Goal: Task Accomplishment & Management: Manage account settings

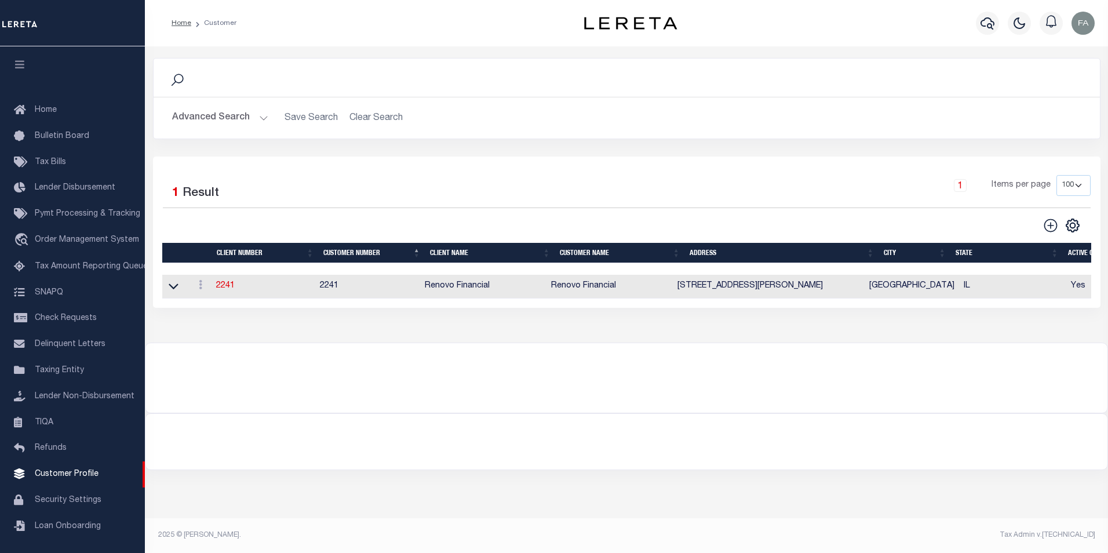
scroll to position [12, 0]
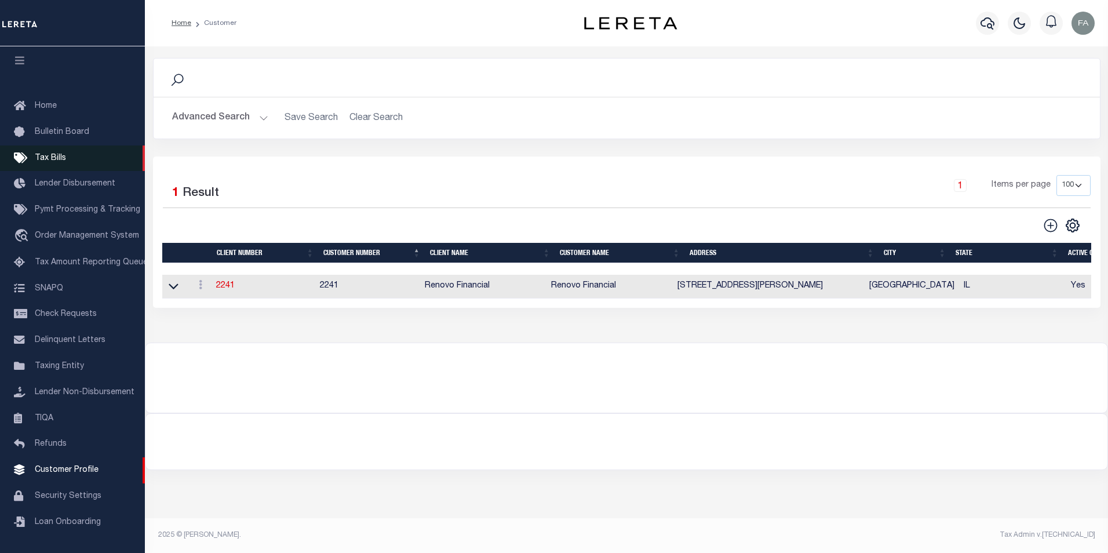
click at [93, 150] on link "Tax Bills" at bounding box center [72, 158] width 145 height 26
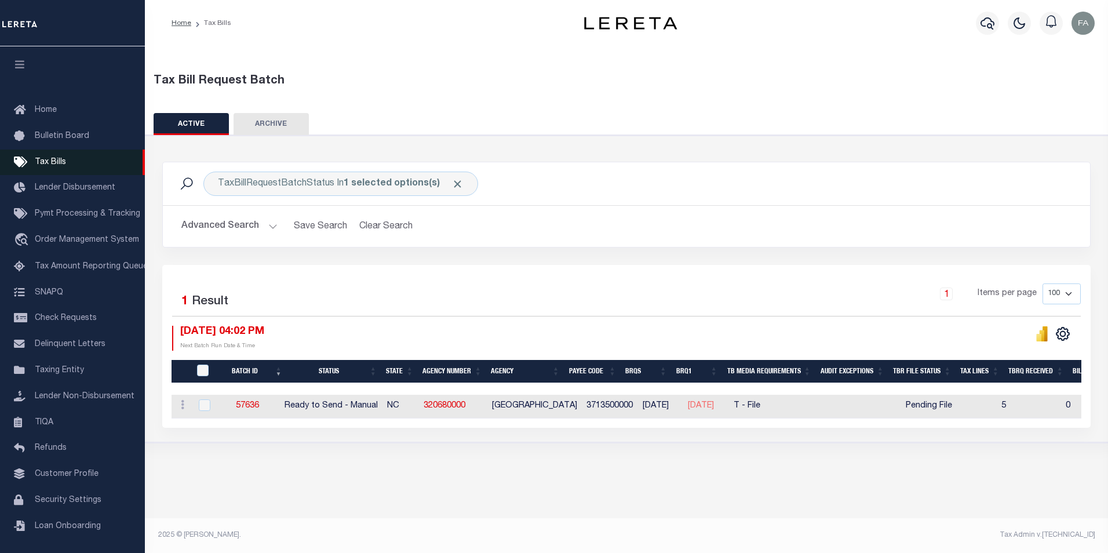
click at [61, 163] on span "Tax Bills" at bounding box center [50, 162] width 31 height 8
click at [259, 405] on link "57636" at bounding box center [247, 405] width 23 height 8
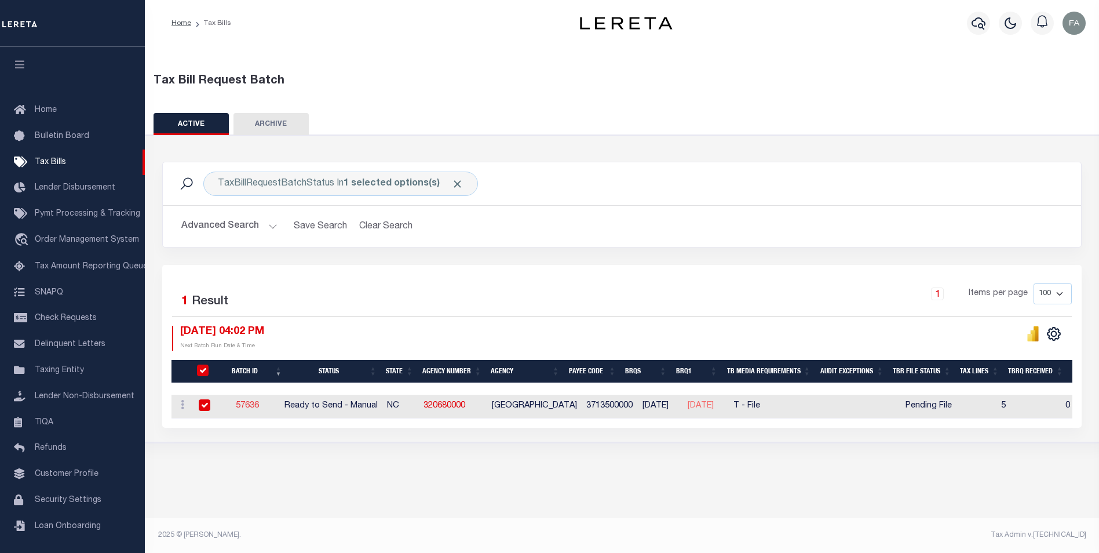
select select "RTS"
type input "Yes"
select select "27"
select select "22"
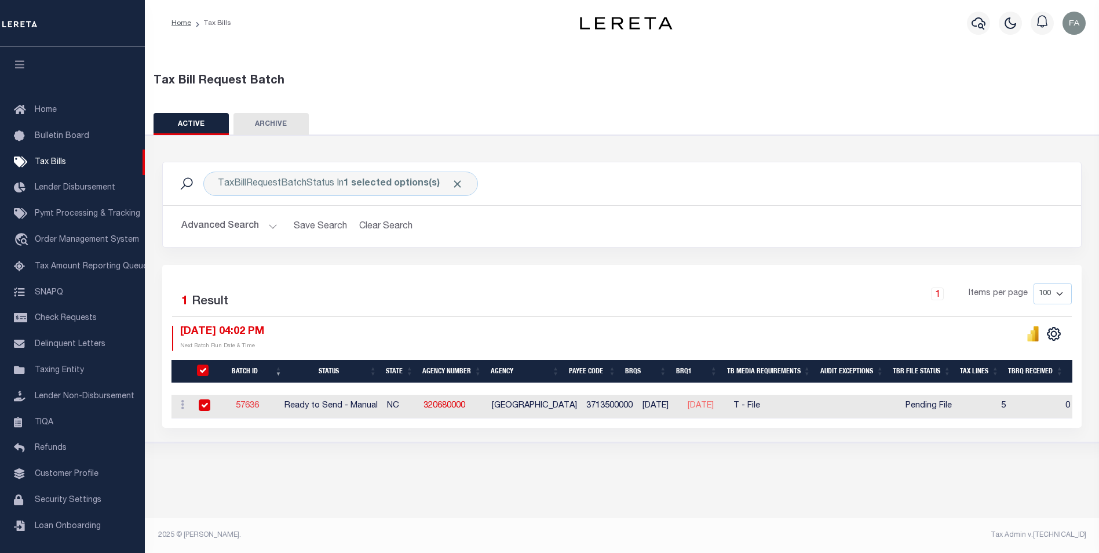
select select "1"
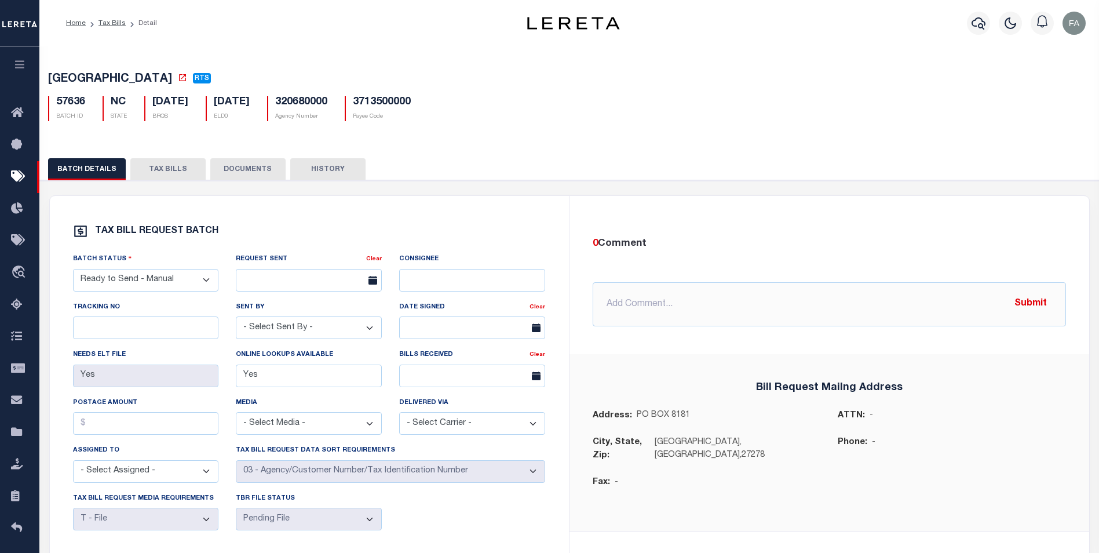
click at [179, 174] on button "TAX BILLS" at bounding box center [167, 169] width 75 height 22
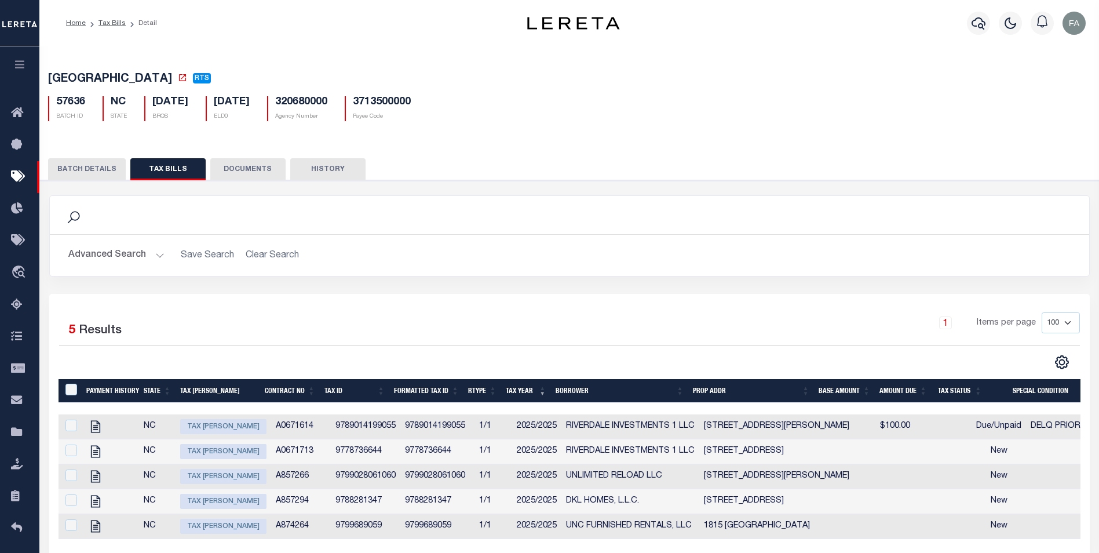
click at [203, 428] on span "Tax [PERSON_NAME]" at bounding box center [223, 426] width 86 height 15
checkbox input "true"
select select "18"
type input "$100.00"
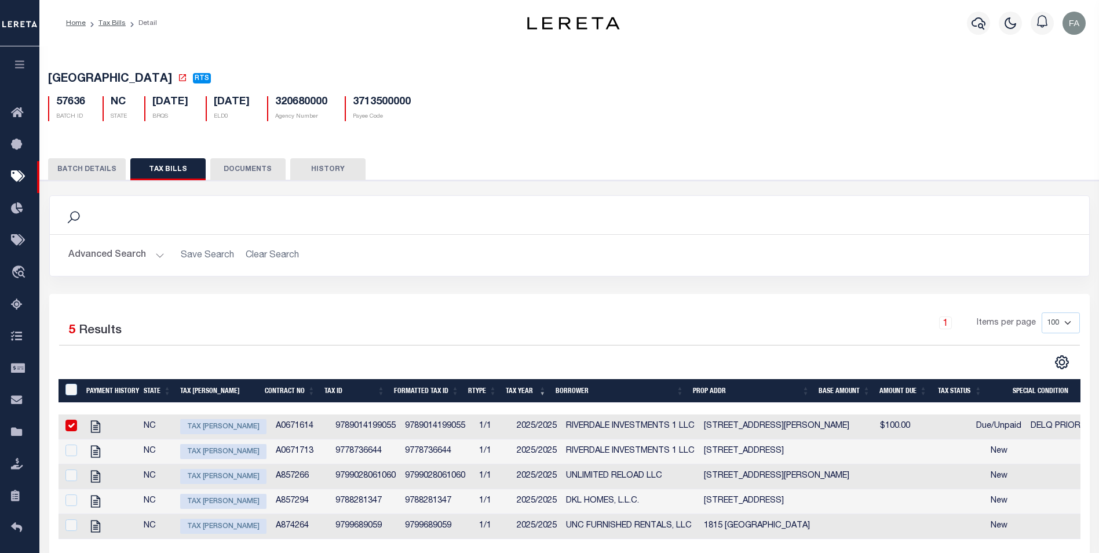
type input "[DATE]"
select select "DUE"
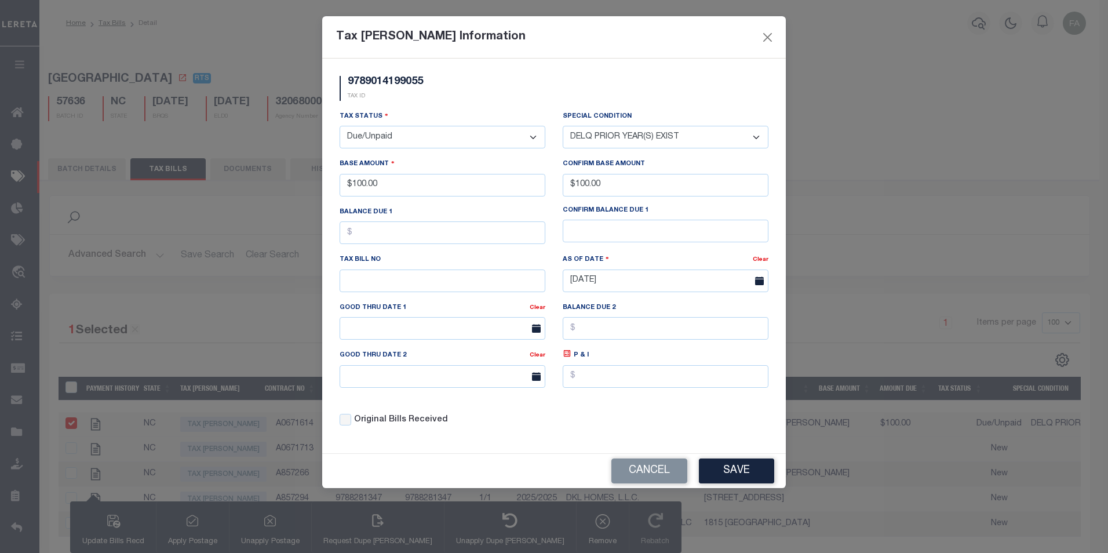
click at [658, 141] on select "-- Select Special Condition -- 3RD PARTY TAX LIEN AGENCY TAX LIEN (A.K.A Inside…" at bounding box center [666, 137] width 206 height 23
click at [447, 209] on div "Balance Due 1" at bounding box center [442, 225] width 206 height 38
click at [677, 140] on select "-- Select Special Condition -- 3RD PARTY TAX LIEN AGENCY TAX LIEN (A.K.A Inside…" at bounding box center [666, 137] width 206 height 23
click at [578, 187] on input "$100.00" at bounding box center [666, 185] width 206 height 23
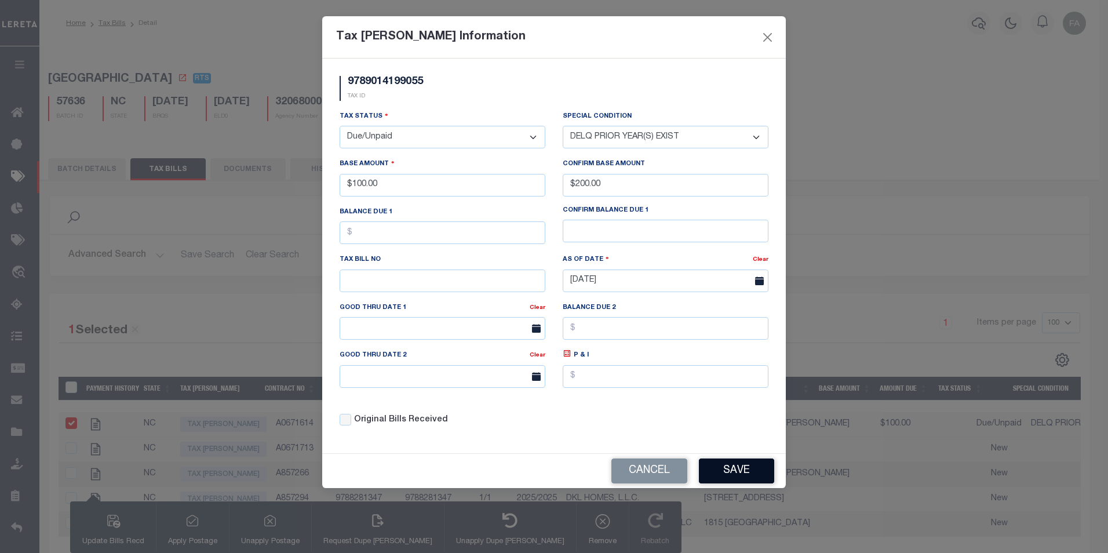
click at [729, 470] on button "Save" at bounding box center [736, 470] width 75 height 25
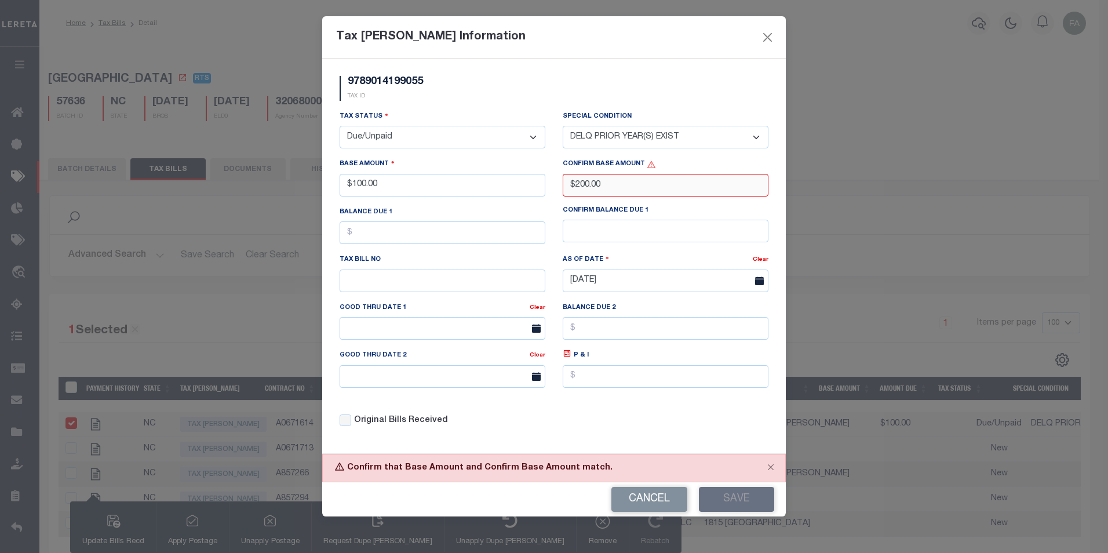
click at [622, 188] on input "$200.00" at bounding box center [666, 185] width 206 height 23
click at [575, 189] on input "$200.00" at bounding box center [666, 185] width 206 height 23
type input "$100.00"
click at [720, 500] on button "Save" at bounding box center [736, 499] width 75 height 25
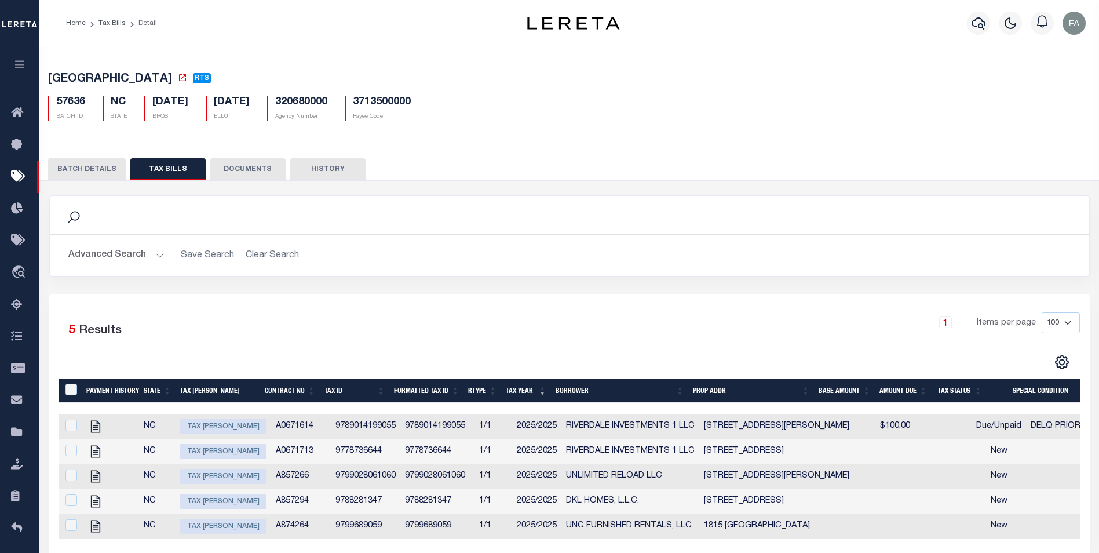
click at [499, 145] on div "[GEOGRAPHIC_DATA] RTS 57636 BATCH ID [GEOGRAPHIC_DATA]" at bounding box center [570, 336] width 1072 height 585
click at [327, 107] on h5 "320680000" at bounding box center [301, 102] width 52 height 13
copy h5 "320680000"
click at [119, 20] on link "Tax Bills" at bounding box center [111, 23] width 27 height 7
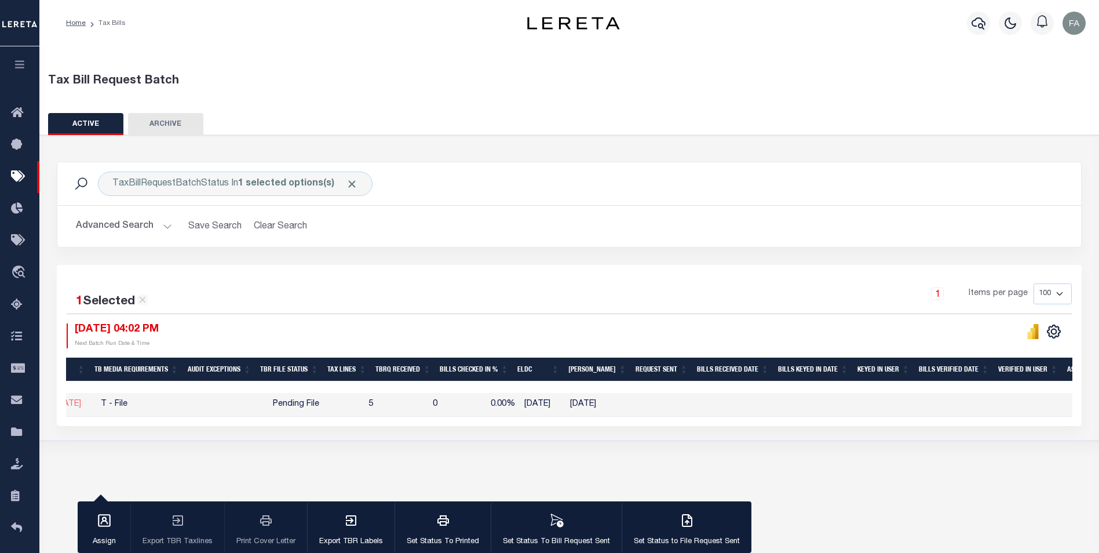
scroll to position [0, 713]
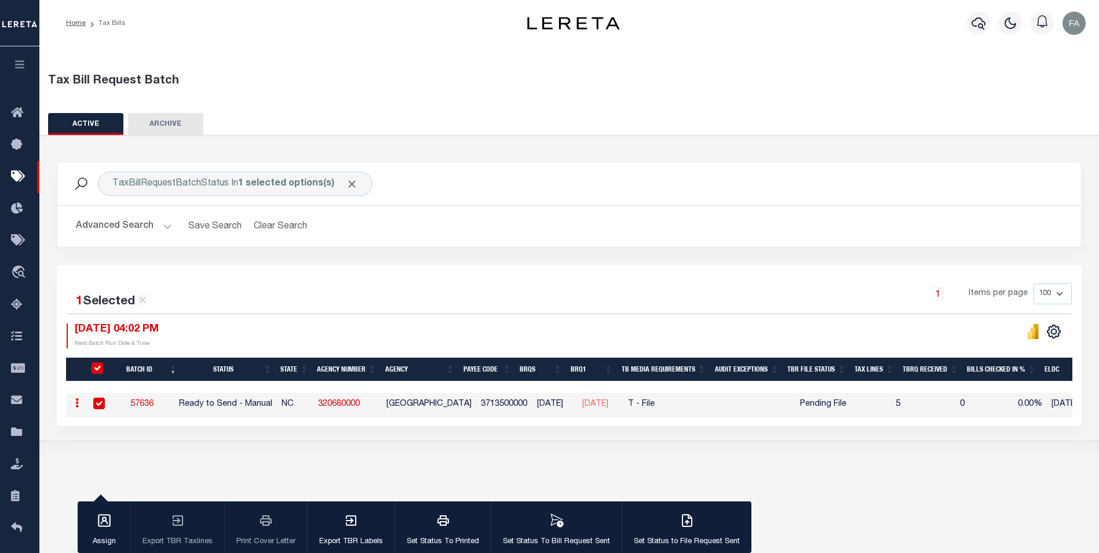
click at [148, 404] on link "57636" at bounding box center [141, 404] width 23 height 8
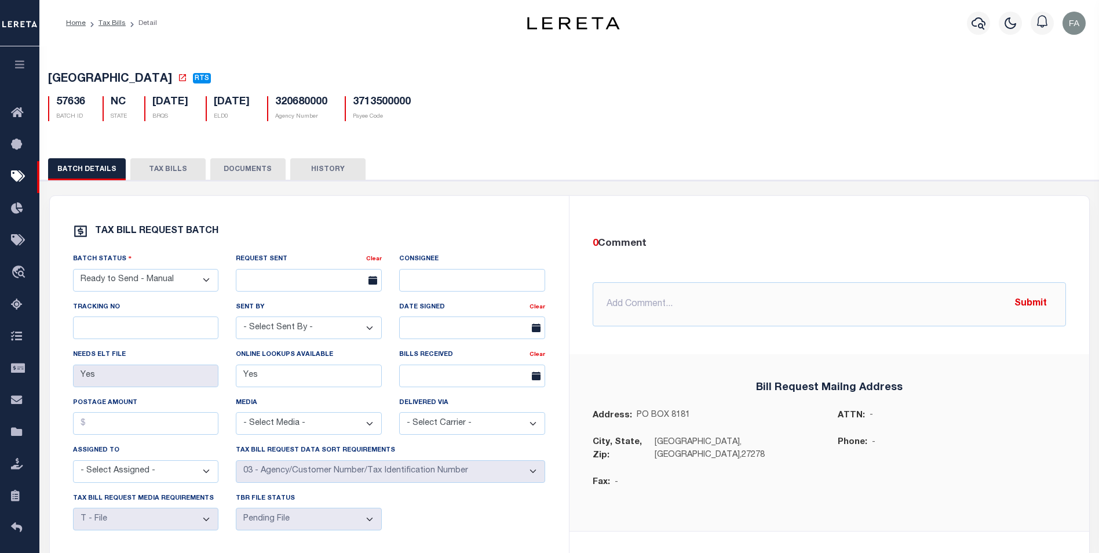
click at [166, 176] on button "TAX BILLS" at bounding box center [167, 169] width 75 height 22
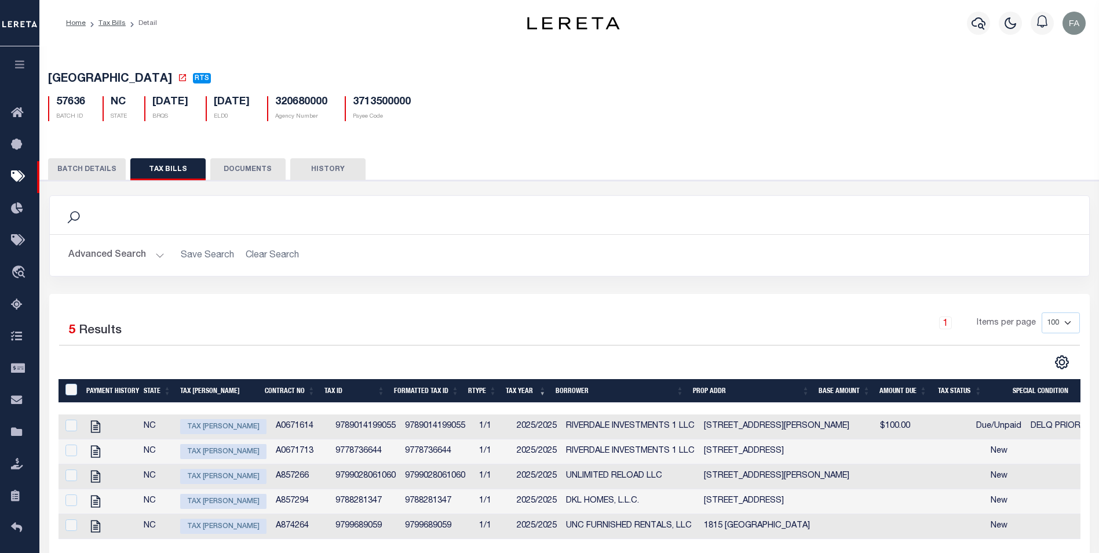
click at [235, 457] on span "Tax [PERSON_NAME]" at bounding box center [223, 451] width 86 height 15
checkbox input "true"
select select "0"
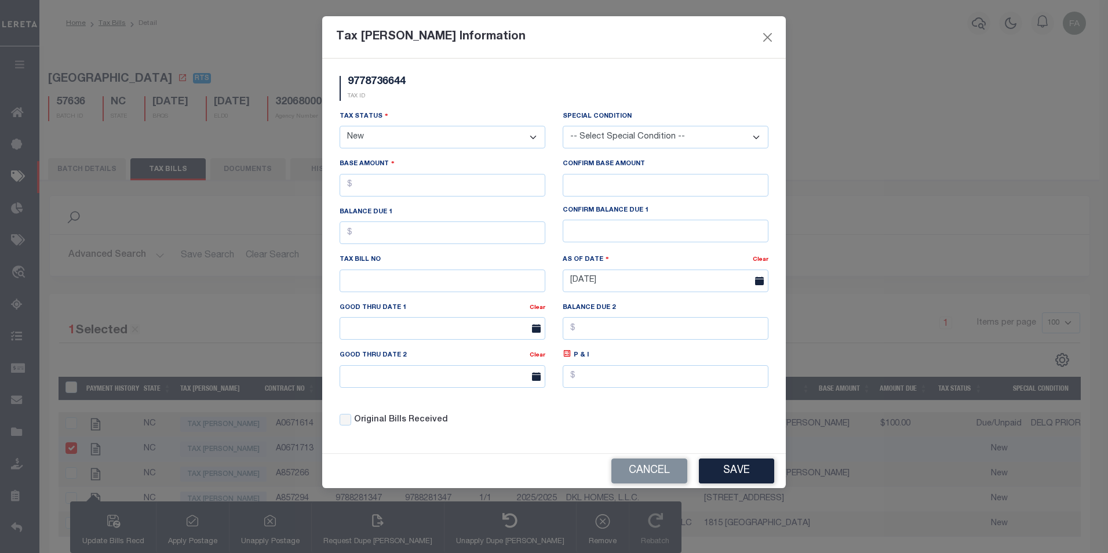
click at [451, 139] on select "- Select Status - Open Due/Unpaid Paid Incomplete No Tax Due Internal Refund Pr…" at bounding box center [442, 137] width 206 height 23
select select "OP2"
click at [339, 126] on select "- Select Status - Open Due/Unpaid Paid Incomplete No Tax Due Internal Refund Pr…" at bounding box center [442, 137] width 206 height 23
click at [623, 141] on select "-- Select Special Condition -- 3RD PARTY TAX LIEN AGENCY TAX LIEN (A.K.A Inside…" at bounding box center [666, 137] width 206 height 23
click at [563, 126] on select "-- Select Special Condition -- 3RD PARTY TAX LIEN AGENCY TAX LIEN (A.K.A Inside…" at bounding box center [666, 137] width 206 height 23
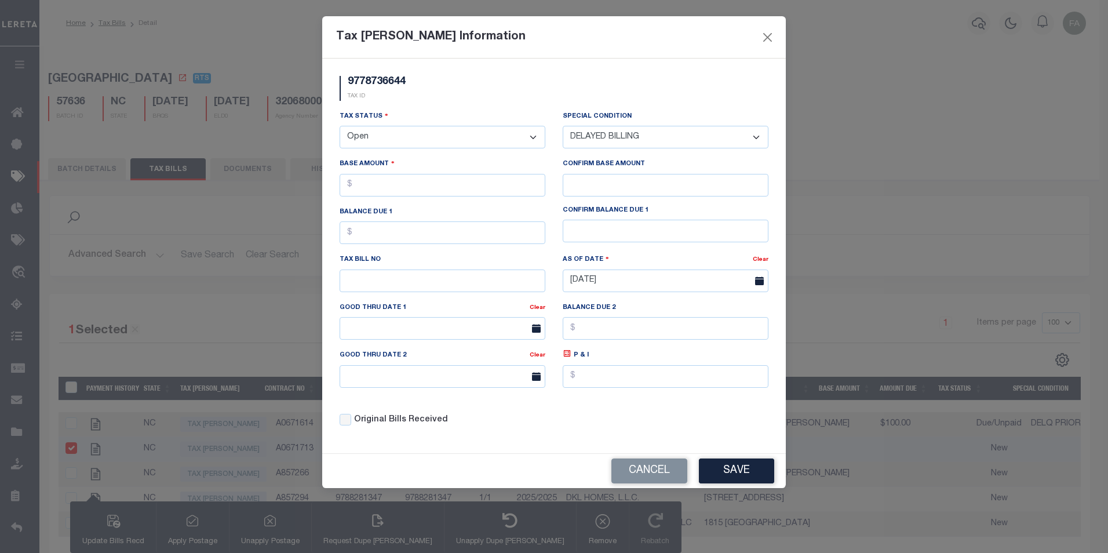
click at [631, 135] on select "-- Select Special Condition -- 3RD PARTY TAX LIEN AGENCY TAX LIEN (A.K.A Inside…" at bounding box center [666, 137] width 206 height 23
select select "17"
click at [563, 126] on select "-- Select Special Condition -- 3RD PARTY TAX LIEN AGENCY TAX LIEN (A.K.A Inside…" at bounding box center [666, 137] width 206 height 23
click at [606, 180] on input "text" at bounding box center [666, 185] width 206 height 23
drag, startPoint x: 581, startPoint y: 193, endPoint x: 564, endPoint y: 193, distance: 16.8
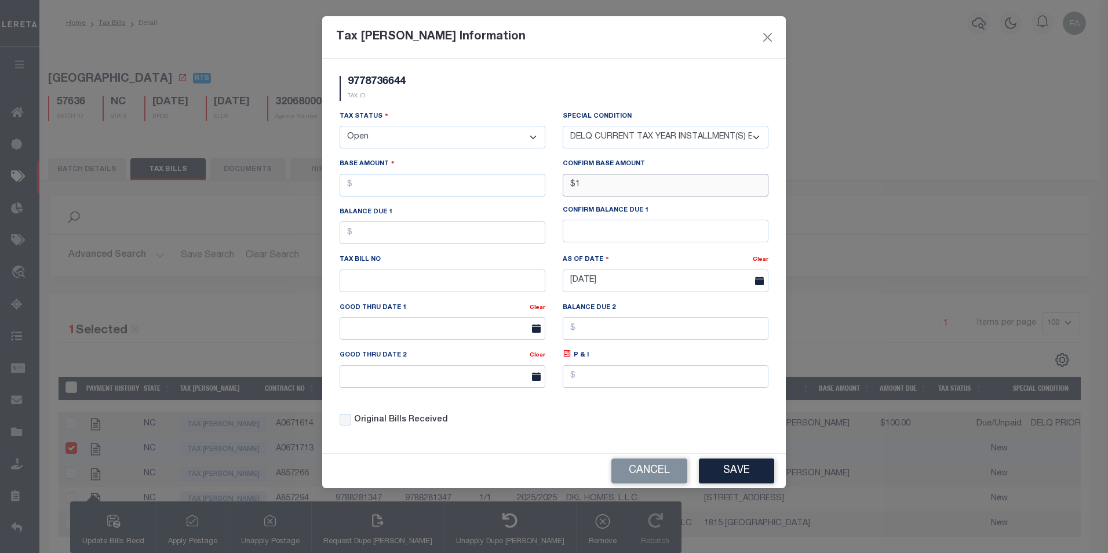
click at [564, 193] on input "$1" at bounding box center [666, 185] width 206 height 23
type input "$200.00"
click at [466, 188] on input "text" at bounding box center [442, 185] width 206 height 23
type input "$200.00"
click at [726, 472] on button "Save" at bounding box center [736, 470] width 75 height 25
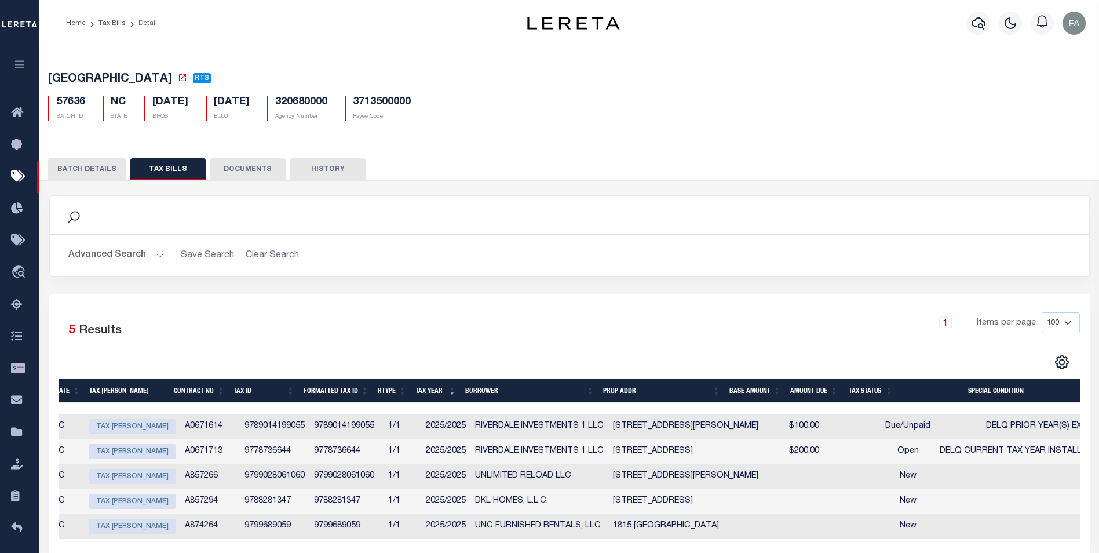
scroll to position [0, 108]
